Goal: Information Seeking & Learning: Learn about a topic

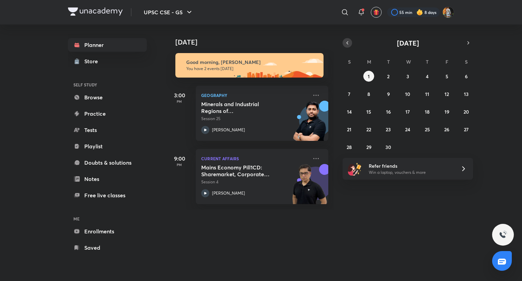
click at [348, 46] on button "button" at bounding box center [348, 43] width 10 height 10
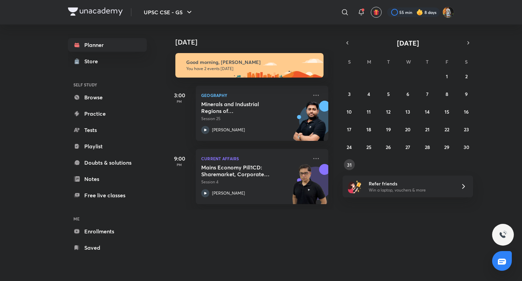
click at [347, 165] on button "31" at bounding box center [349, 164] width 11 height 11
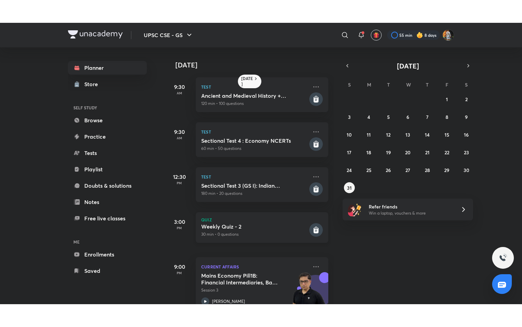
scroll to position [19, 0]
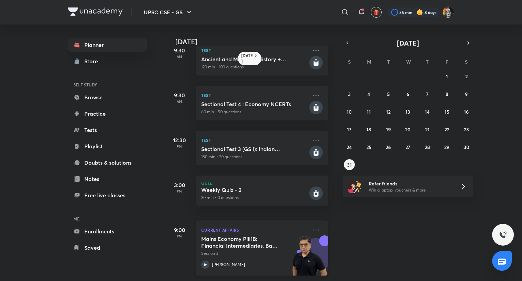
click at [231, 262] on p "[PERSON_NAME]" at bounding box center [228, 265] width 33 height 6
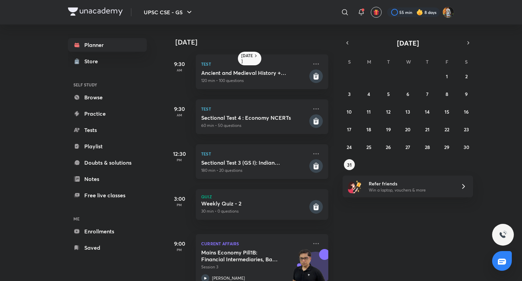
scroll to position [19, 0]
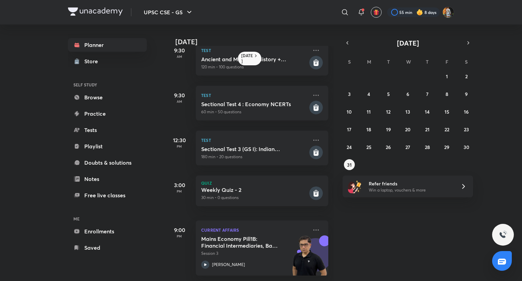
click at [471, 38] on div "[DATE]" at bounding box center [408, 43] width 131 height 10
click at [467, 41] on icon "button" at bounding box center [468, 43] width 5 height 6
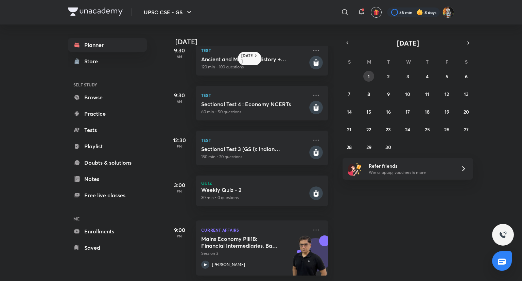
click at [367, 73] on button "1" at bounding box center [369, 76] width 11 height 11
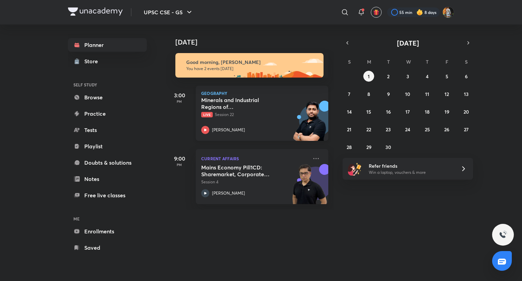
click at [278, 118] on div "Minerals and Industrial Regions of India - II Live Session 22 [PERSON_NAME]" at bounding box center [254, 115] width 107 height 37
